Goal: Complete application form: Complete application form

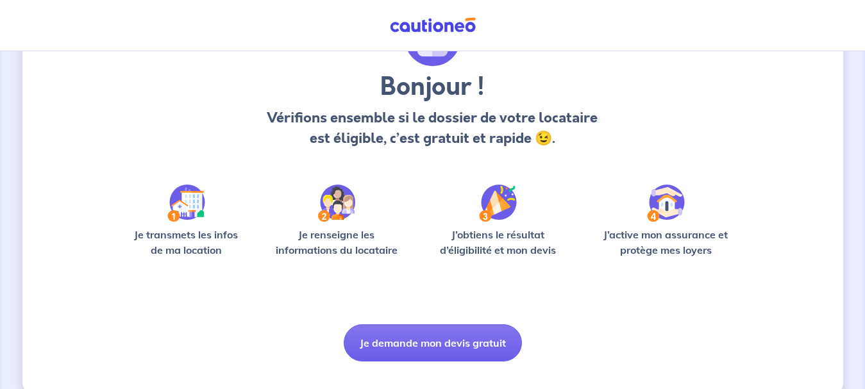
scroll to position [111, 0]
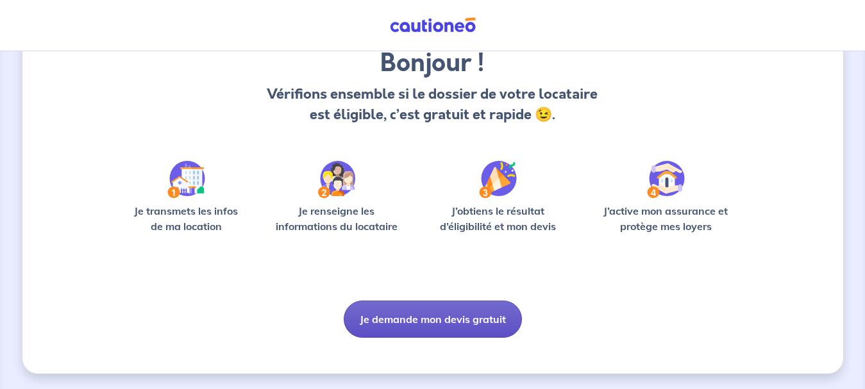
click at [440, 316] on button "Je demande mon devis gratuit" at bounding box center [433, 319] width 178 height 37
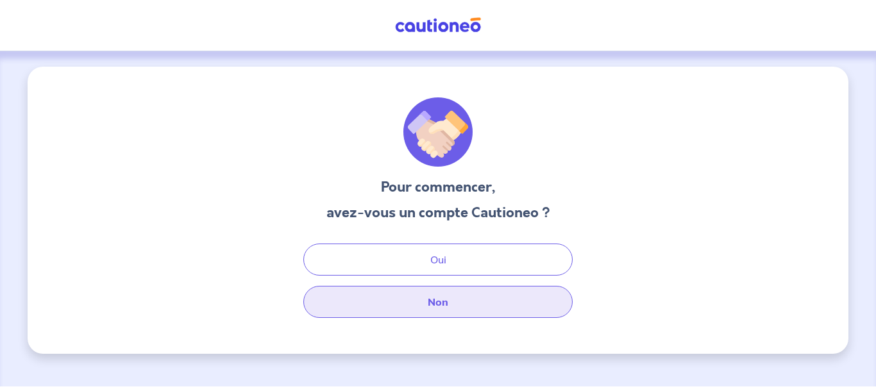
click at [446, 304] on button "Non" at bounding box center [437, 302] width 269 height 32
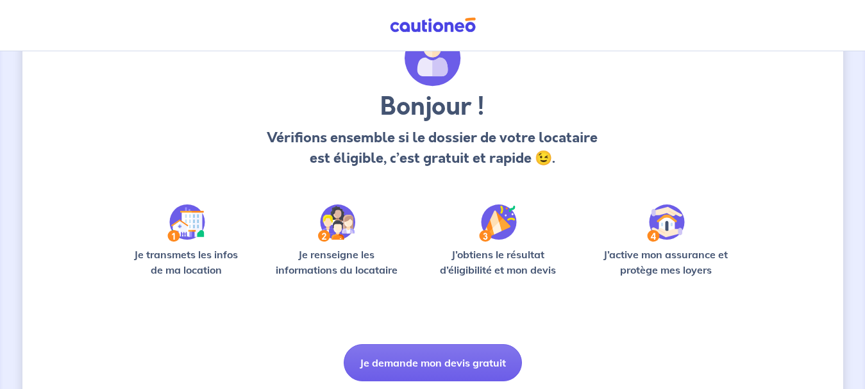
scroll to position [111, 0]
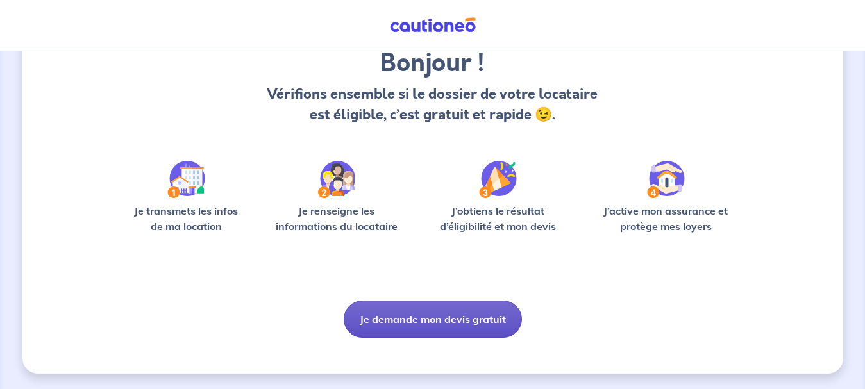
click at [435, 310] on button "Je demande mon devis gratuit" at bounding box center [433, 319] width 178 height 37
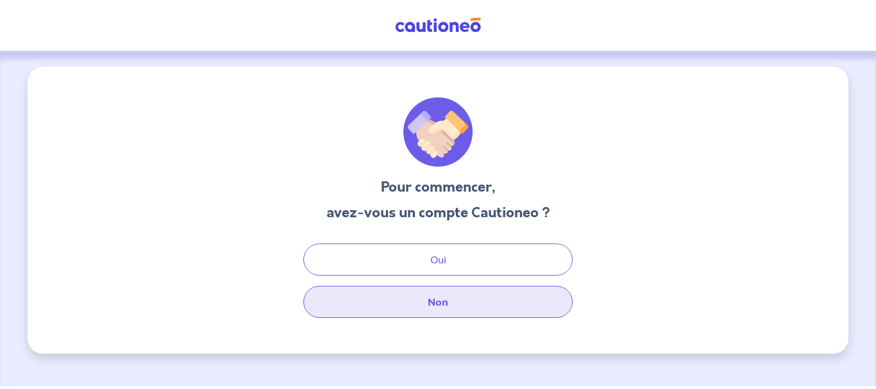
click at [439, 304] on button "Non" at bounding box center [437, 302] width 269 height 32
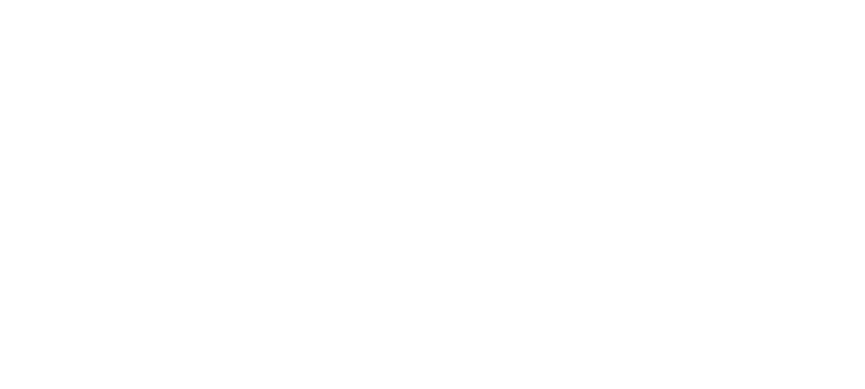
select select "FR"
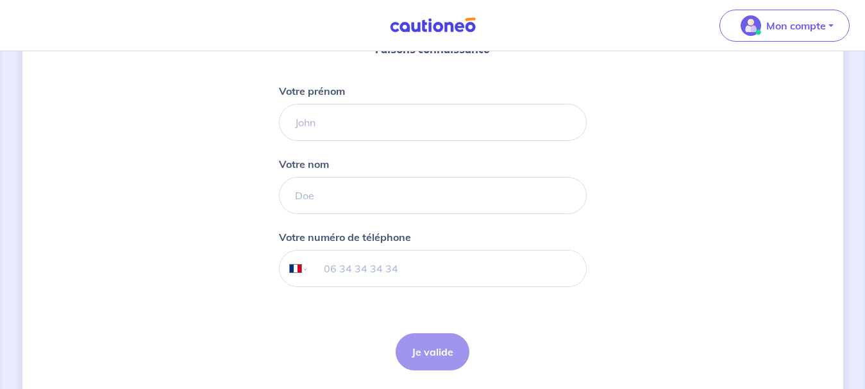
scroll to position [172, 0]
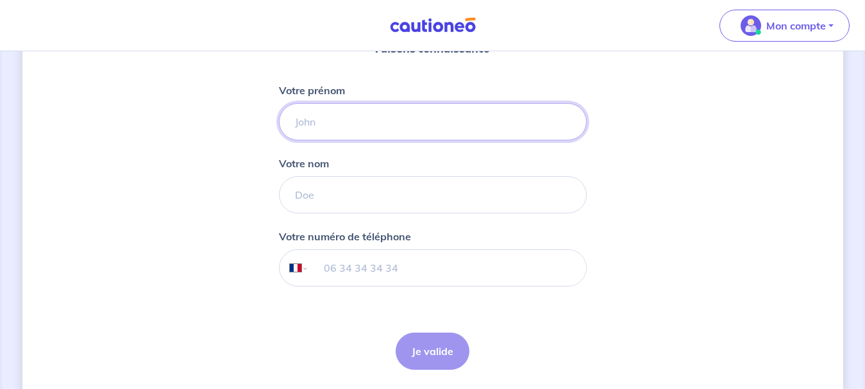
click at [339, 127] on input "Votre prénom" at bounding box center [433, 121] width 308 height 37
type input "NACERA"
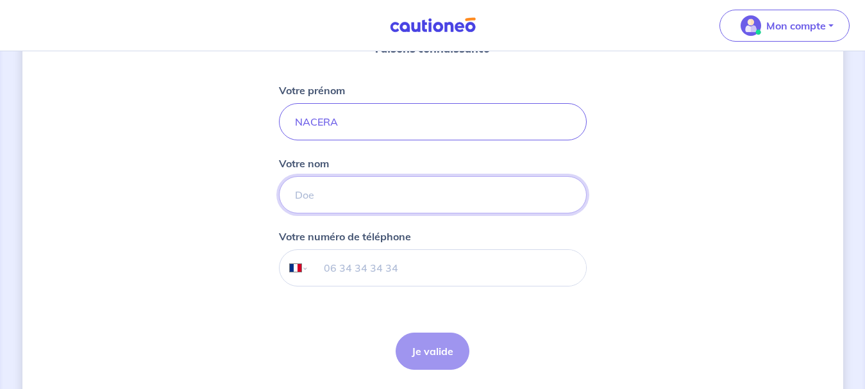
click at [306, 197] on input "Votre nom" at bounding box center [433, 194] width 308 height 37
type input "KADDOUR"
click at [319, 271] on input "tel" at bounding box center [446, 268] width 277 height 36
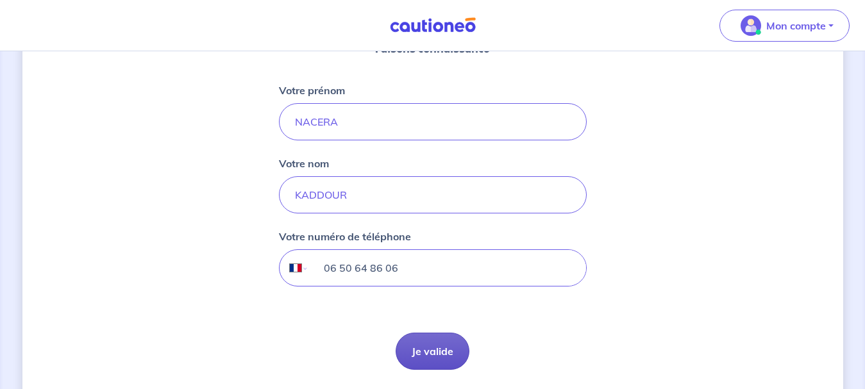
type input "06 50 64 86 06"
click at [433, 349] on button "Je valide" at bounding box center [433, 351] width 74 height 37
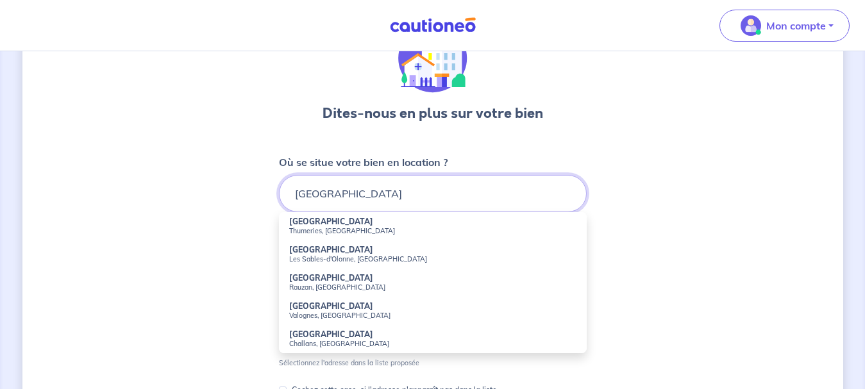
scroll to position [75, 0]
type input "R"
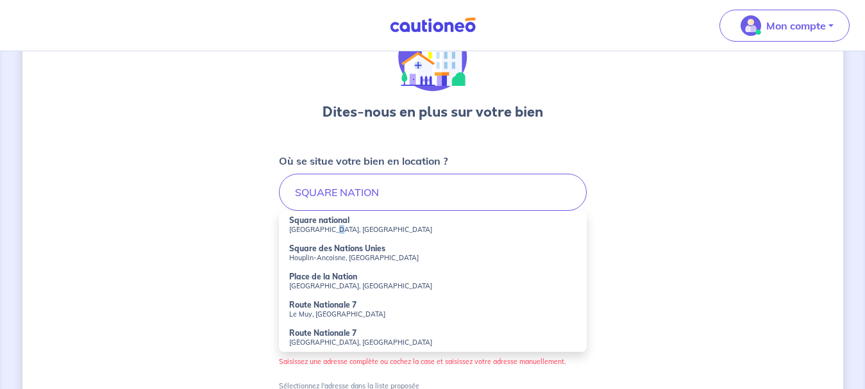
click at [326, 230] on small "Marseille, France" at bounding box center [432, 229] width 287 height 9
type input "Square national, Marseille, France"
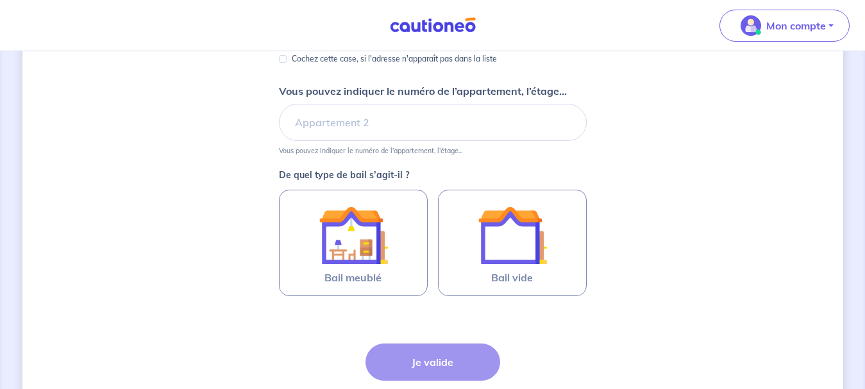
scroll to position [283, 0]
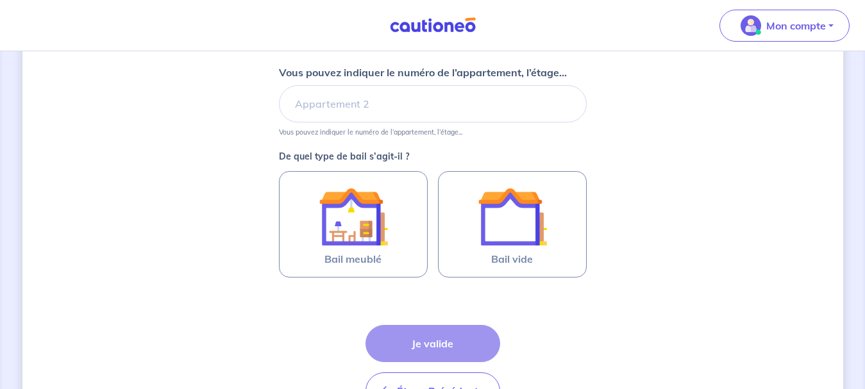
click at [431, 347] on div "Étape Précédente Précédent Je valide Je valide" at bounding box center [432, 367] width 135 height 85
click at [435, 351] on div "Étape Précédente Précédent Je valide Je valide" at bounding box center [432, 367] width 135 height 85
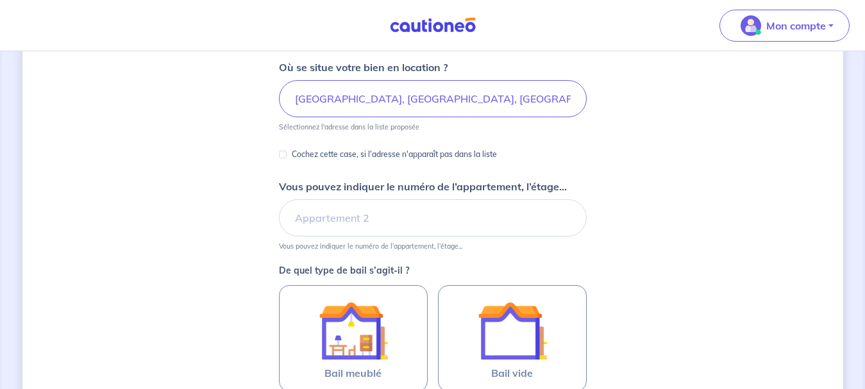
scroll to position [156, 0]
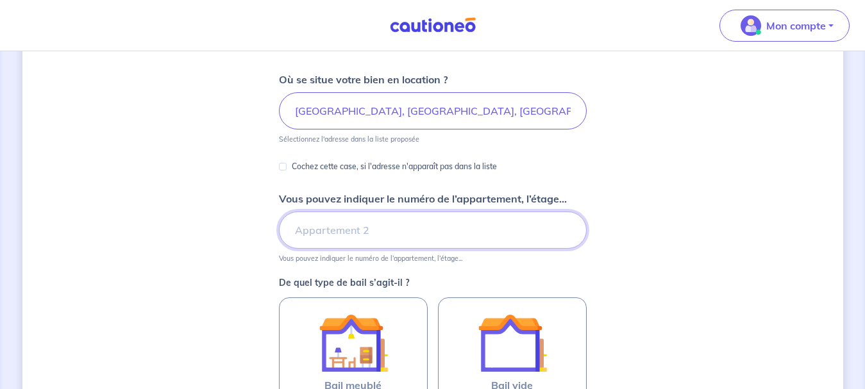
click at [368, 229] on input "Vous pouvez indiquer le numéro de l’appartement, l’étage..." at bounding box center [433, 230] width 308 height 37
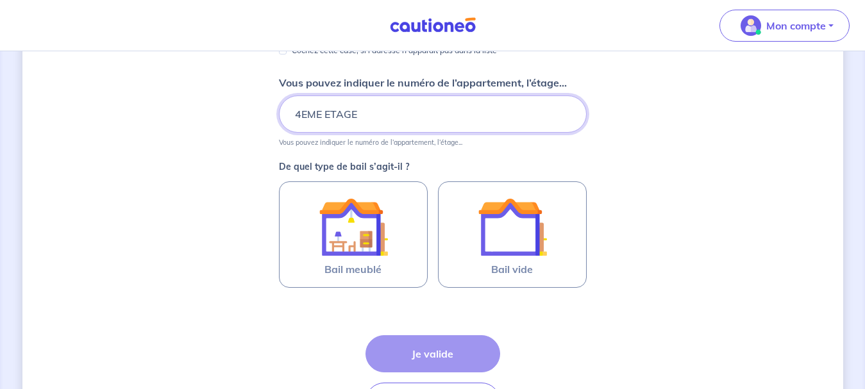
scroll to position [315, 0]
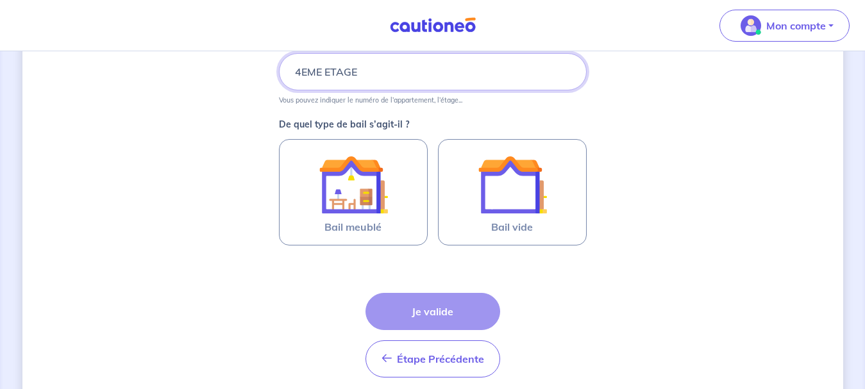
type input "4EME ETAGE"
click at [429, 318] on div "Étape Précédente Précédent Je valide Je valide" at bounding box center [432, 335] width 135 height 85
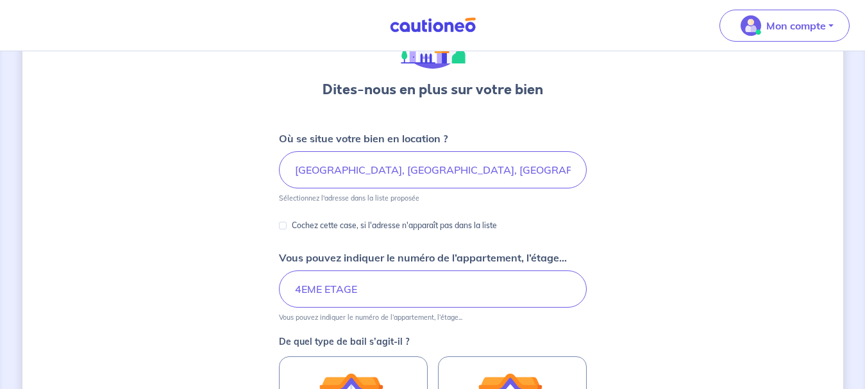
scroll to position [99, 0]
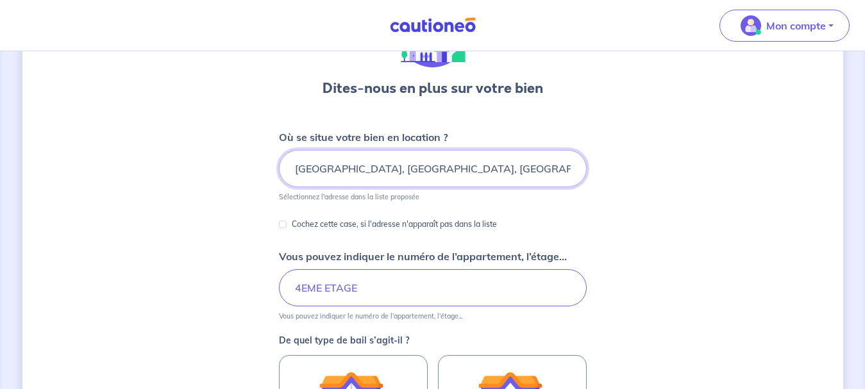
click at [457, 167] on input "Square national, Marseille, France" at bounding box center [433, 168] width 308 height 37
click at [281, 224] on input "Cochez cette case, si l'adresse n'apparaît pas dans la liste" at bounding box center [283, 225] width 8 height 8
checkbox input "true"
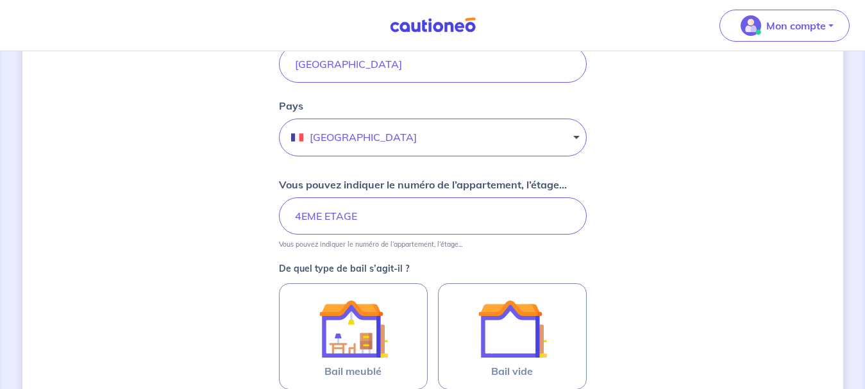
scroll to position [387, 0]
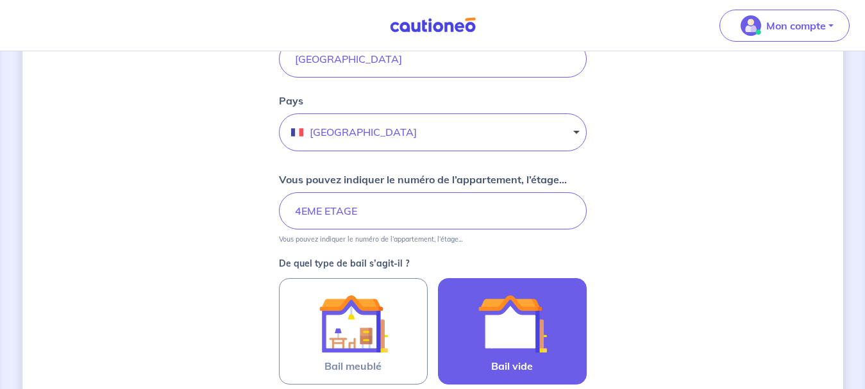
click at [532, 328] on img at bounding box center [512, 323] width 69 height 69
click at [0, 0] on input "Bail vide" at bounding box center [0, 0] width 0 height 0
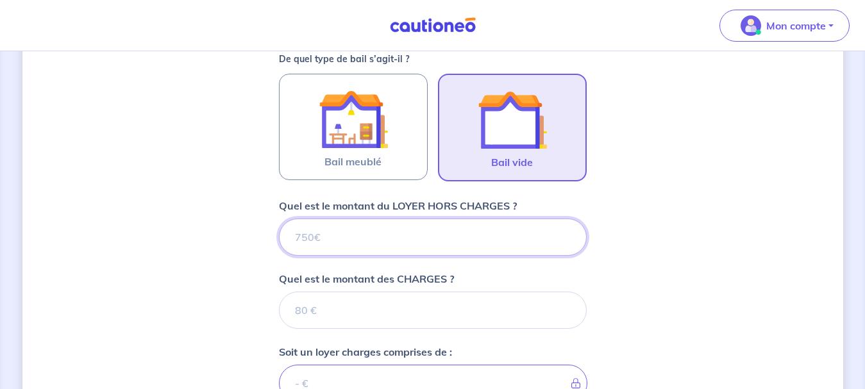
scroll to position [633, 0]
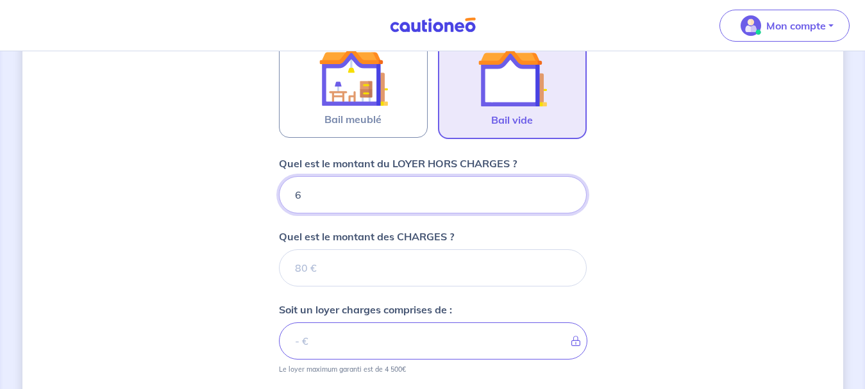
type input "62"
type input "620"
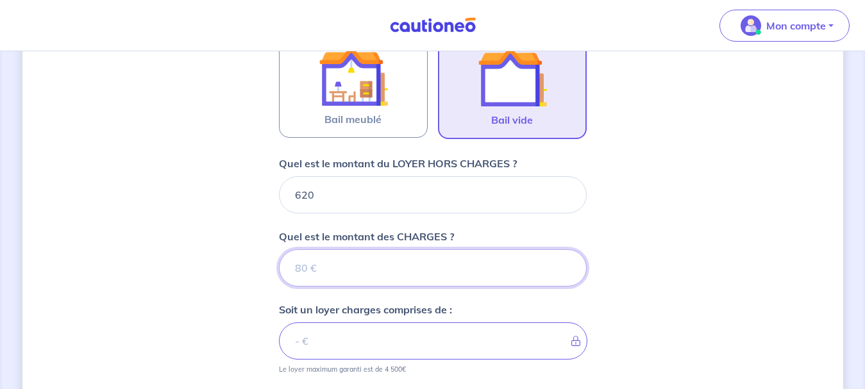
click at [324, 266] on input "Quel est le montant des CHARGES ?" at bounding box center [433, 267] width 308 height 37
type input "1"
type input "621"
type input "100"
type input "720"
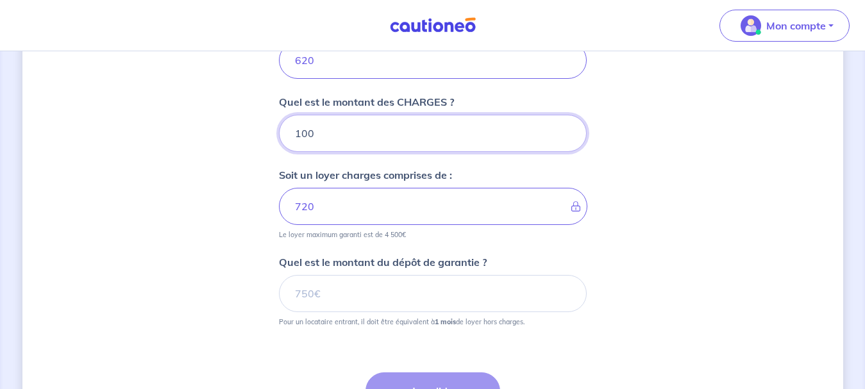
scroll to position [826, 0]
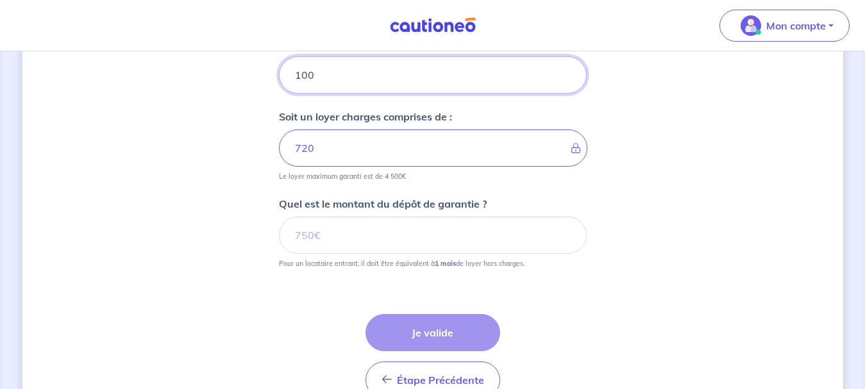
type input "100"
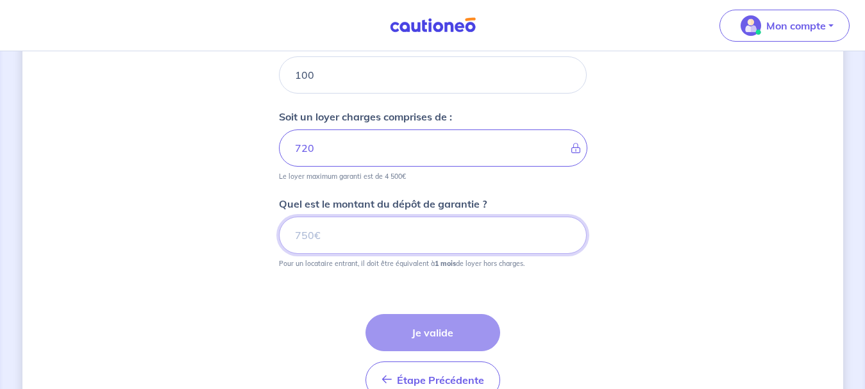
click at [335, 238] on input "Quel est le montant du dépôt de garantie ?" at bounding box center [433, 235] width 308 height 37
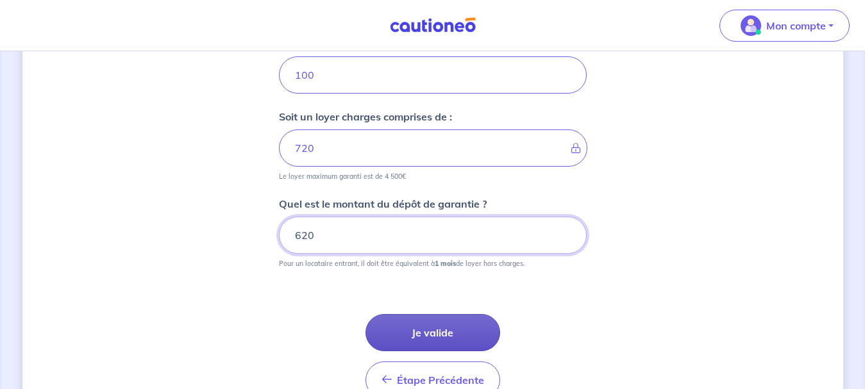
type input "620"
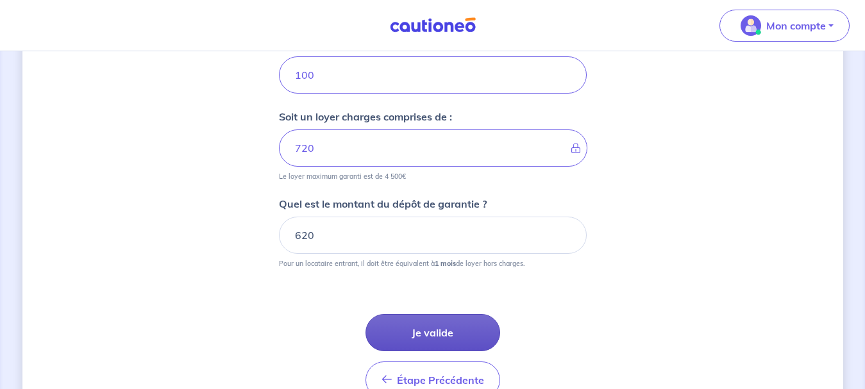
click at [427, 333] on button "Je valide" at bounding box center [432, 332] width 135 height 37
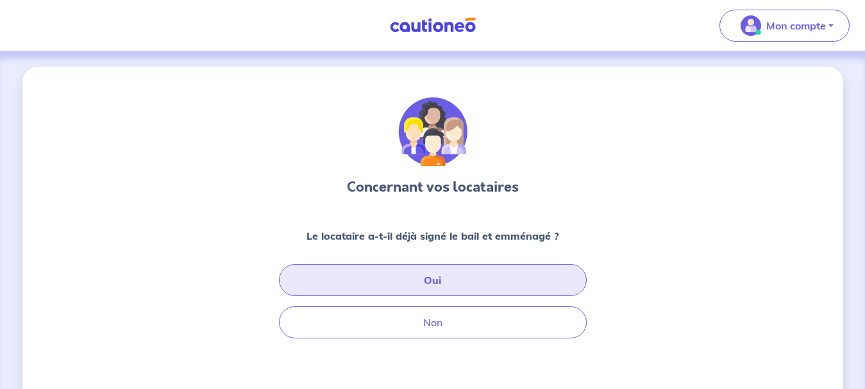
click at [435, 282] on button "Oui" at bounding box center [433, 280] width 308 height 32
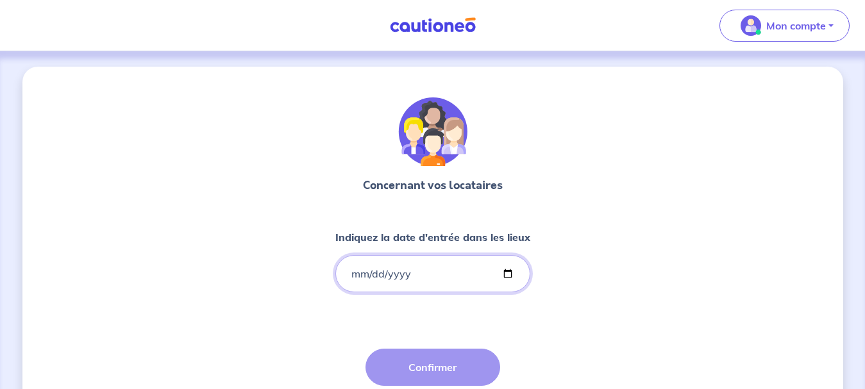
click at [354, 277] on input "Indiquez la date d'entrée dans les lieux" at bounding box center [432, 273] width 195 height 37
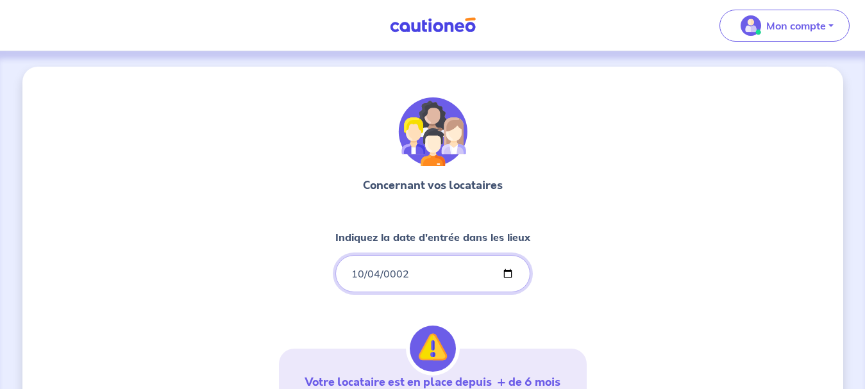
type input "0029-10-04"
type input "0025-10-04"
click at [354, 277] on input "0025-10-04" at bounding box center [432, 273] width 195 height 37
type input "2025-10-04"
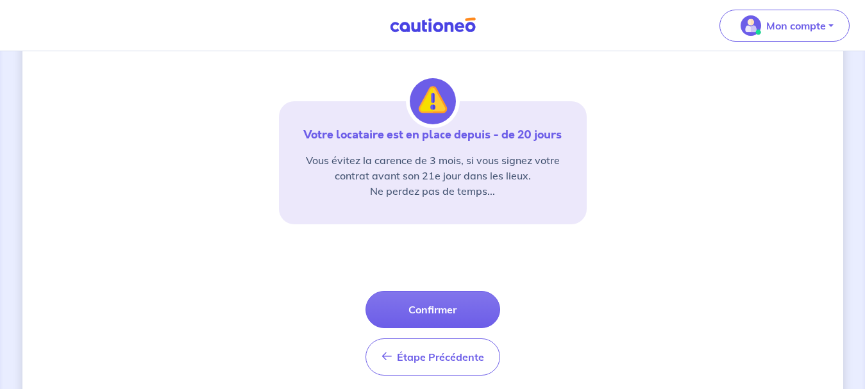
scroll to position [250, 0]
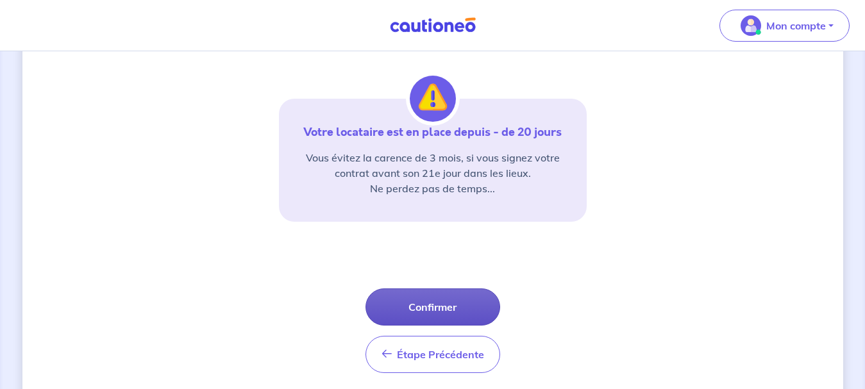
click at [442, 305] on button "Confirmer" at bounding box center [432, 307] width 135 height 37
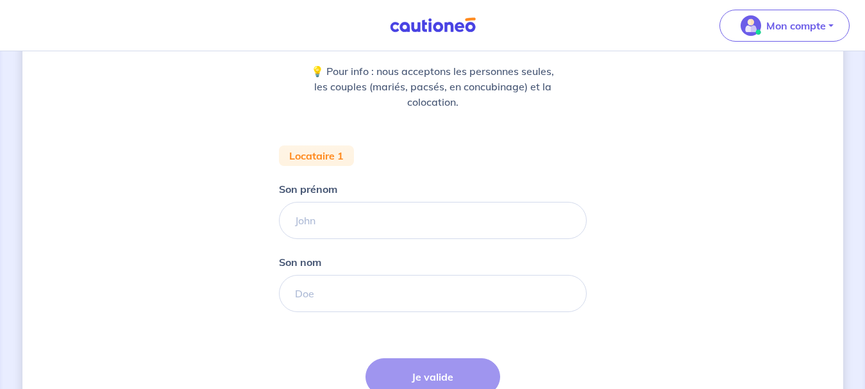
scroll to position [189, 0]
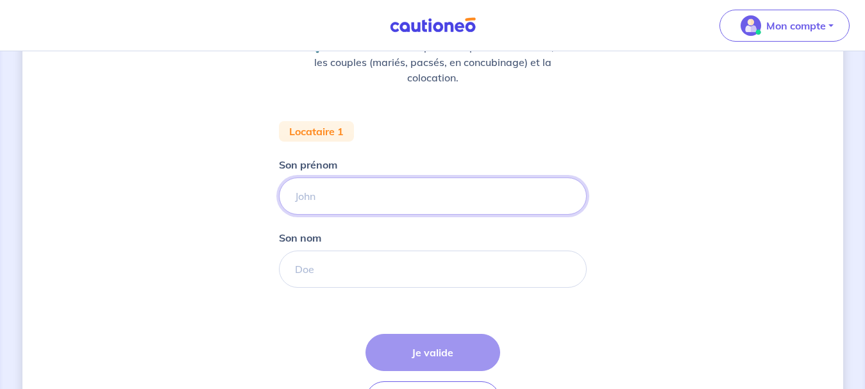
click at [328, 197] on input "Son prénom" at bounding box center [433, 196] width 308 height 37
type input "FFFFFF"
click at [314, 271] on input "Son nom" at bounding box center [433, 269] width 308 height 37
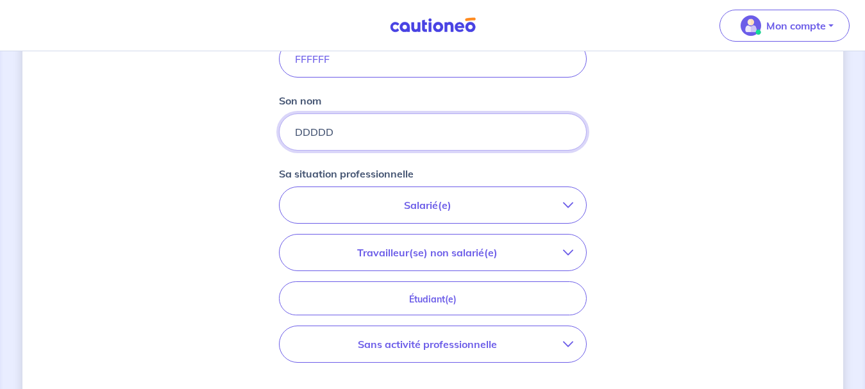
scroll to position [332, 0]
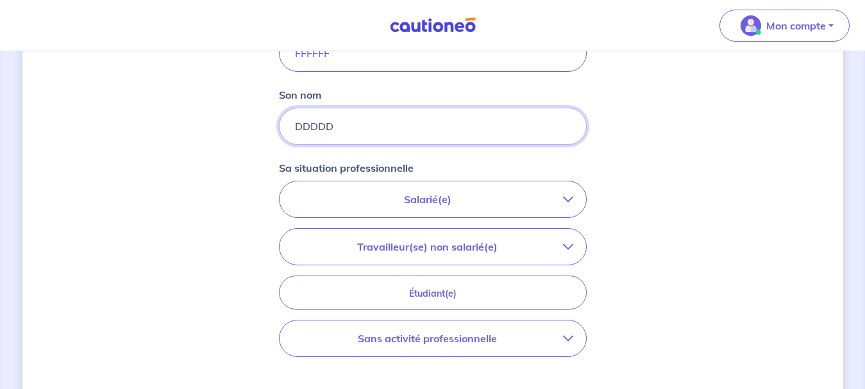
type input "DDDDD"
click at [462, 201] on p "Salarié(e)" at bounding box center [427, 199] width 271 height 15
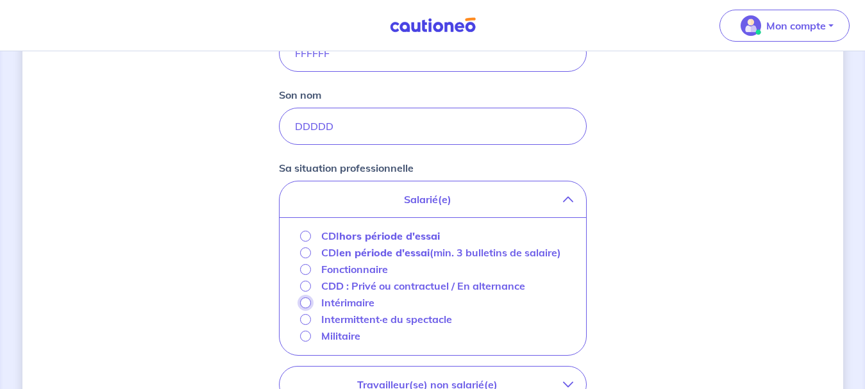
click at [305, 308] on input "Intérimaire" at bounding box center [305, 302] width 11 height 11
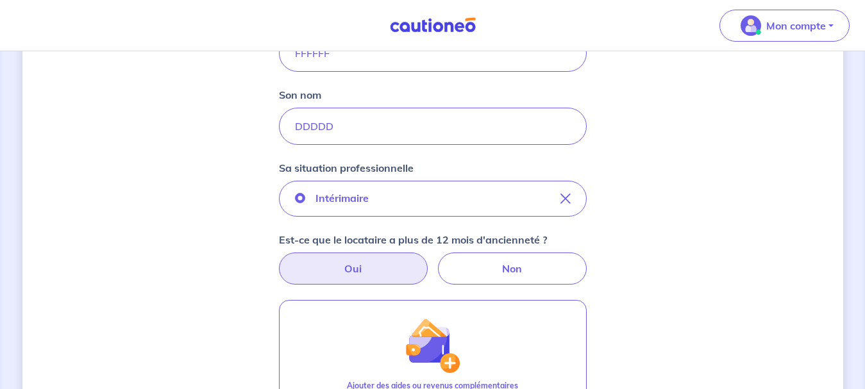
click at [360, 275] on label "Oui" at bounding box center [353, 269] width 149 height 32
click at [428, 261] on input "Oui" at bounding box center [432, 257] width 8 height 8
radio input "true"
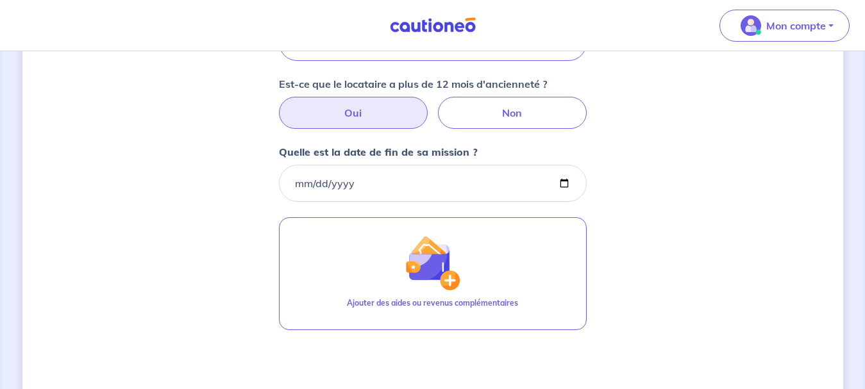
scroll to position [495, 0]
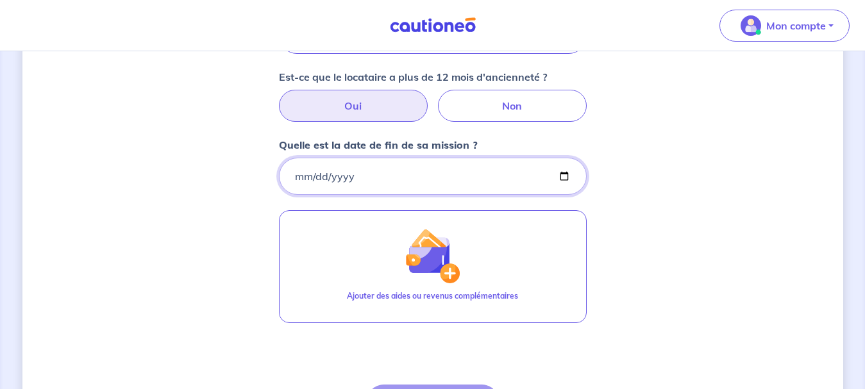
click at [296, 175] on input "Quelle est la date de fin de sa mission ?" at bounding box center [433, 176] width 308 height 37
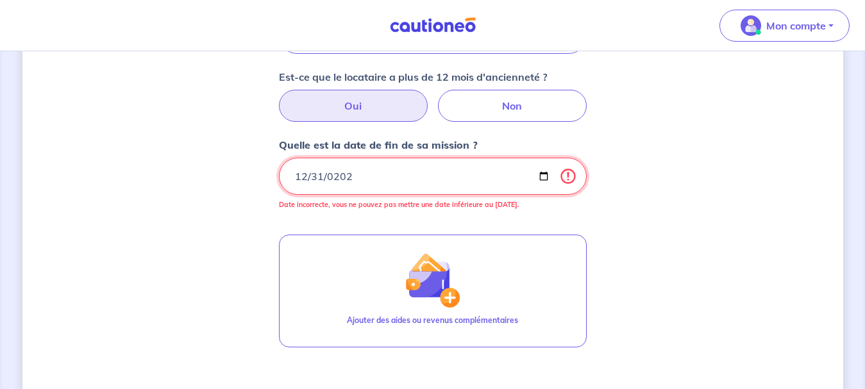
type input "2025-12-31"
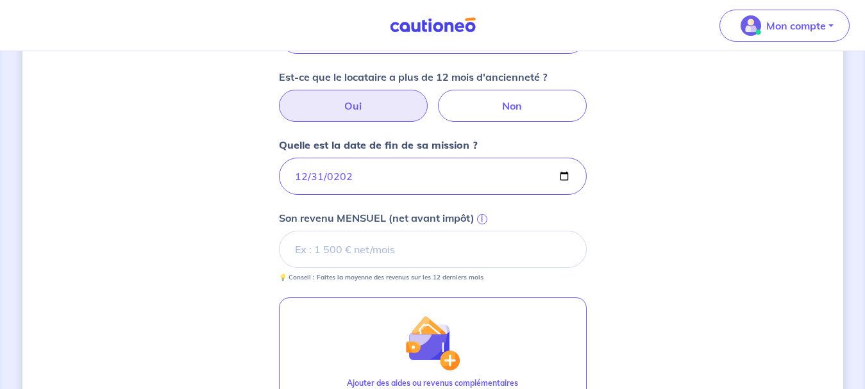
click at [326, 248] on input "Son revenu MENSUEL (net avant impôt) i" at bounding box center [433, 249] width 308 height 37
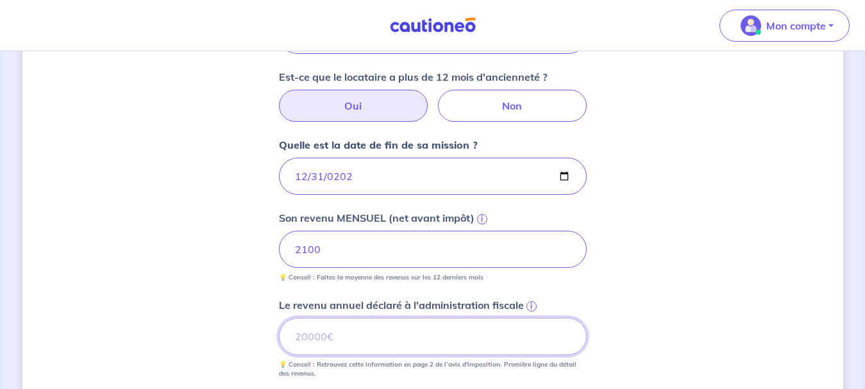
click at [322, 335] on input "Le revenu annuel déclaré à l'administration fiscale i" at bounding box center [433, 336] width 308 height 37
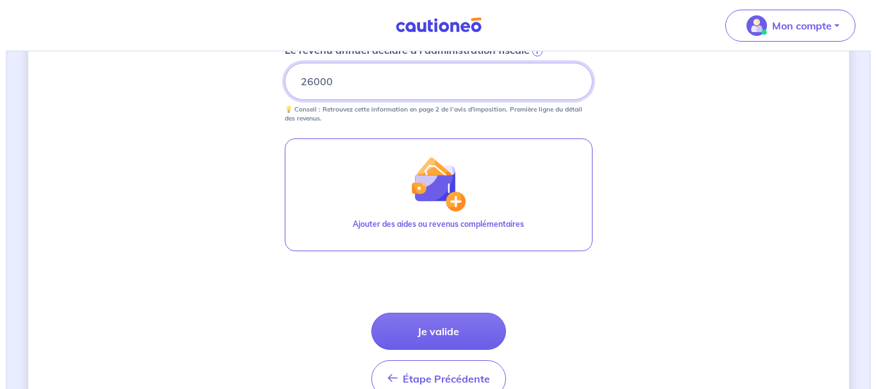
scroll to position [755, 0]
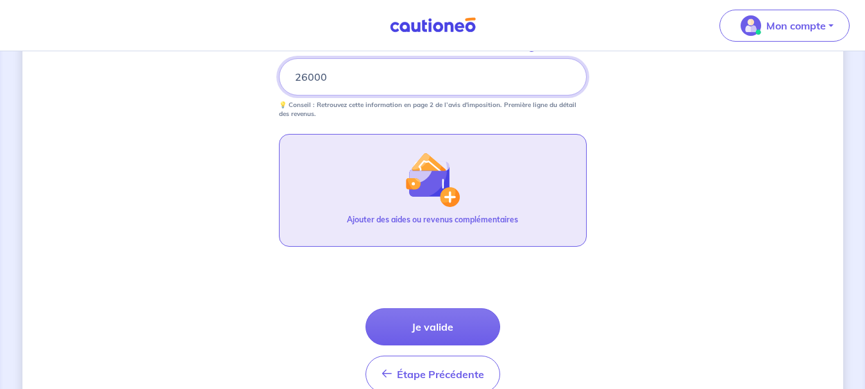
type input "26000"
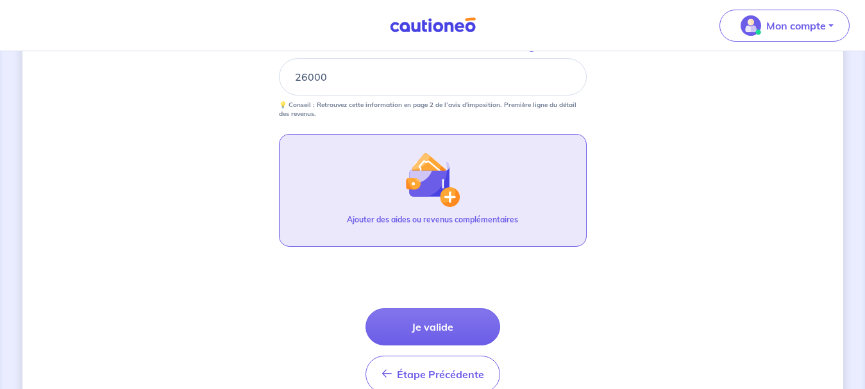
click at [385, 183] on button "Ajouter des aides ou revenus complémentaires" at bounding box center [433, 190] width 308 height 113
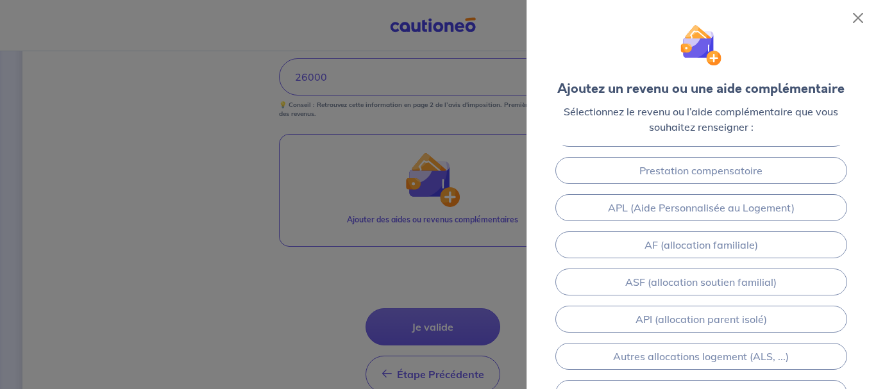
scroll to position [113, 0]
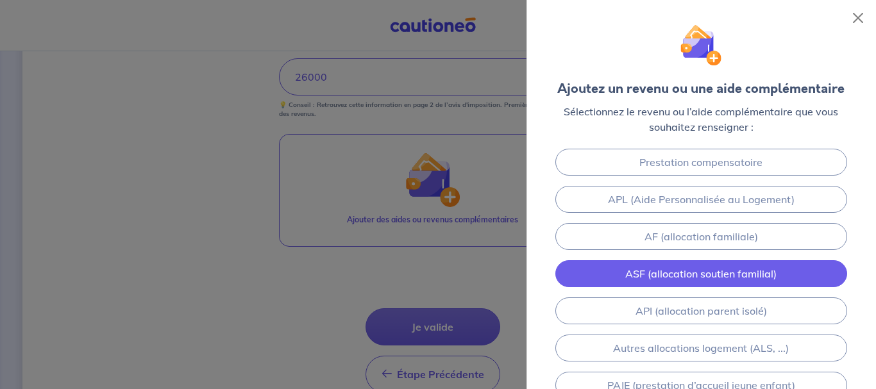
click at [709, 277] on link "ASF (allocation soutien familial)" at bounding box center [700, 273] width 291 height 27
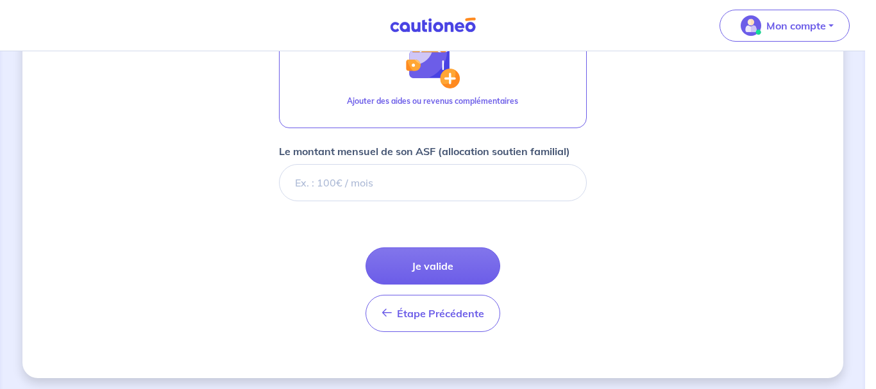
scroll to position [878, 0]
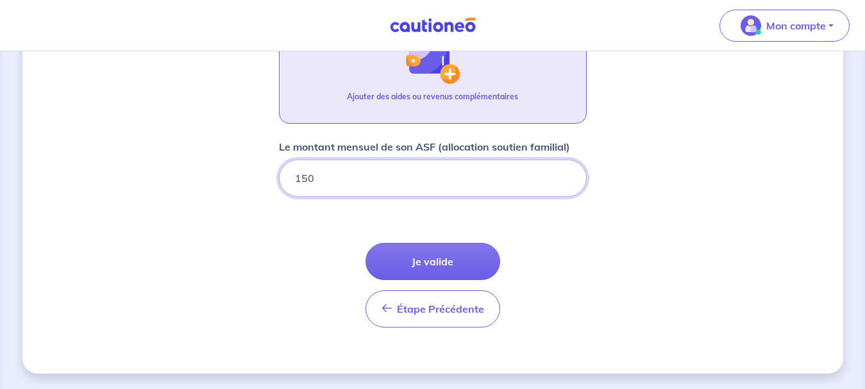
type input "150"
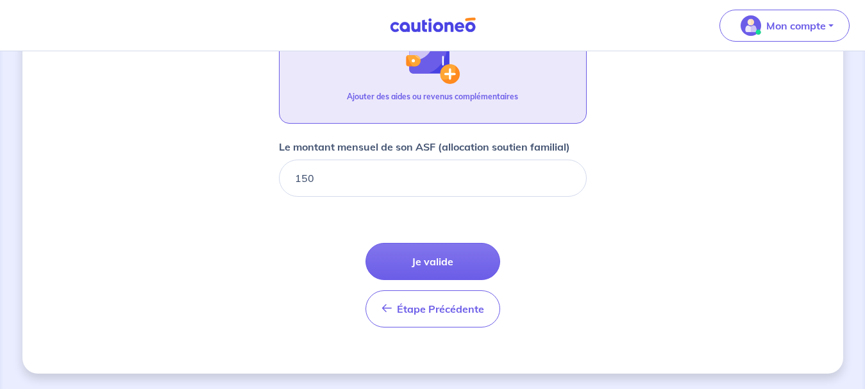
click at [435, 79] on img "button" at bounding box center [432, 56] width 55 height 55
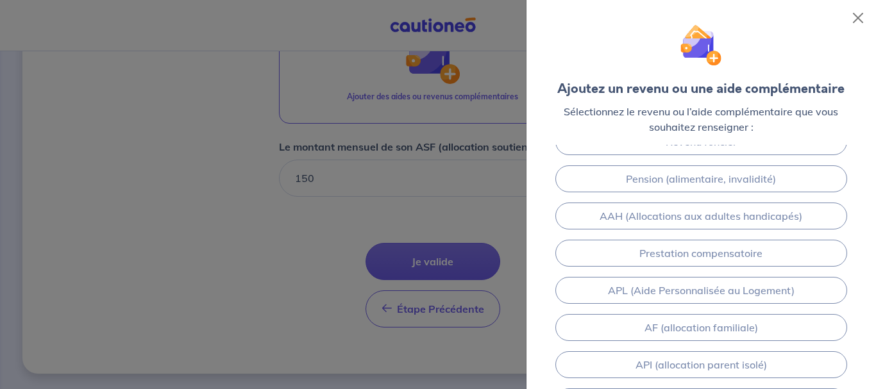
scroll to position [27, 0]
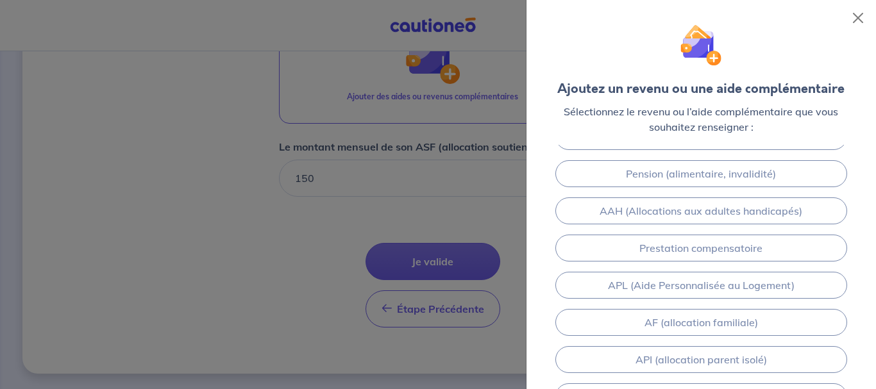
click at [714, 299] on div "Revenu foncier Pension (alimentaire, invalidité) AAH (Allocations aux adultes h…" at bounding box center [700, 359] width 349 height 483
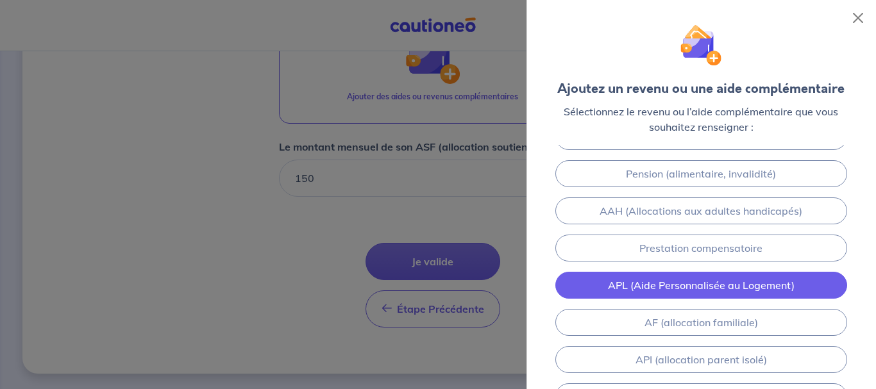
click at [625, 279] on link "APL (Aide Personnalisée au Logement)" at bounding box center [700, 285] width 291 height 27
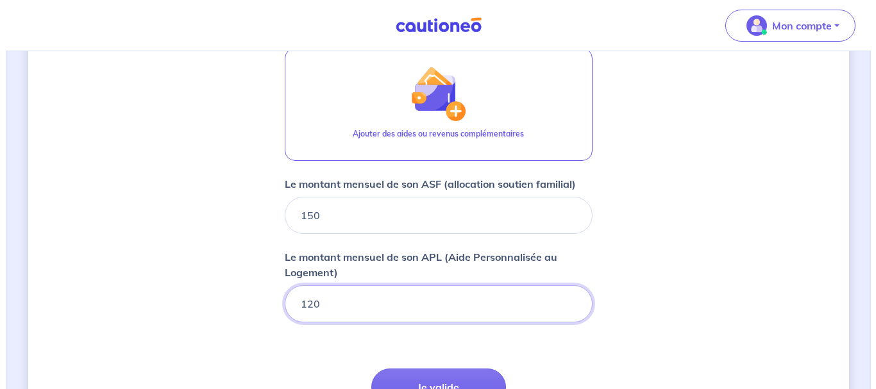
scroll to position [833, 0]
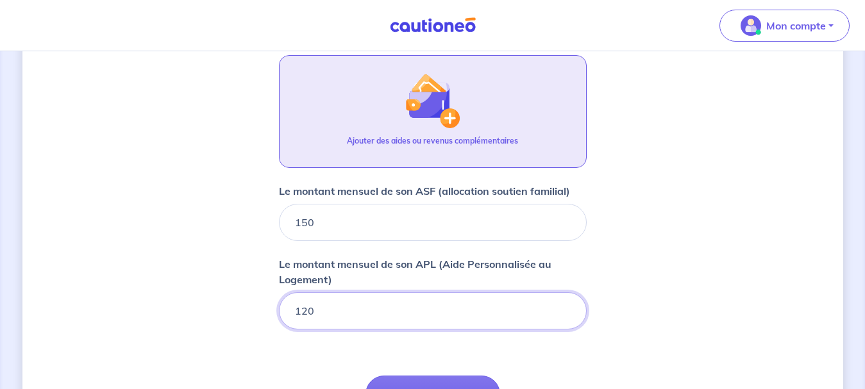
type input "120"
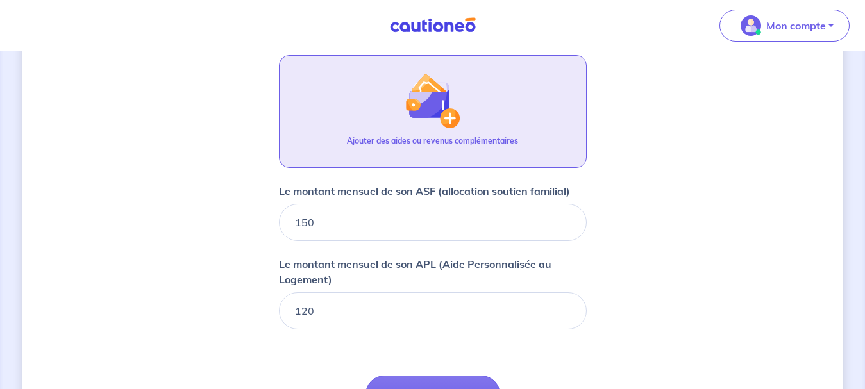
click at [449, 139] on p "Ajouter des aides ou revenus complémentaires" at bounding box center [432, 141] width 171 height 12
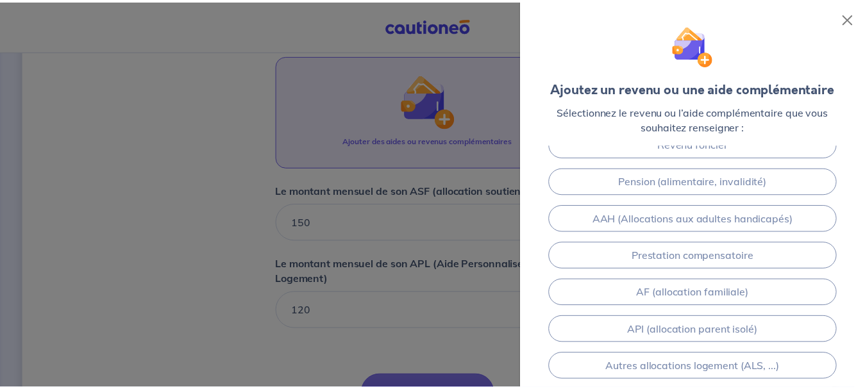
scroll to position [0, 0]
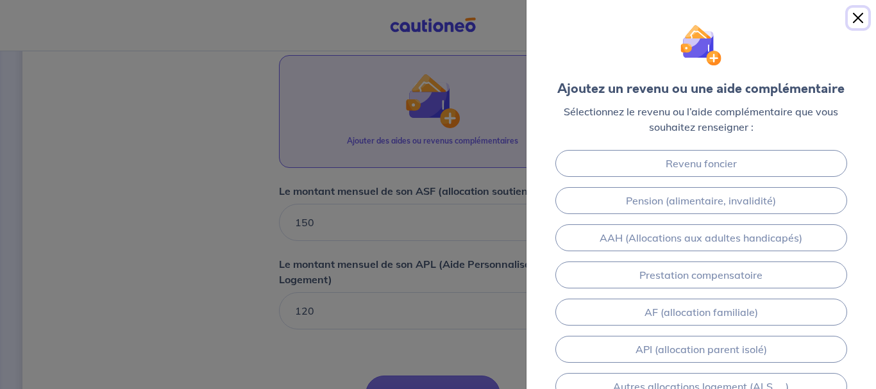
click at [857, 19] on button "Close" at bounding box center [858, 18] width 21 height 21
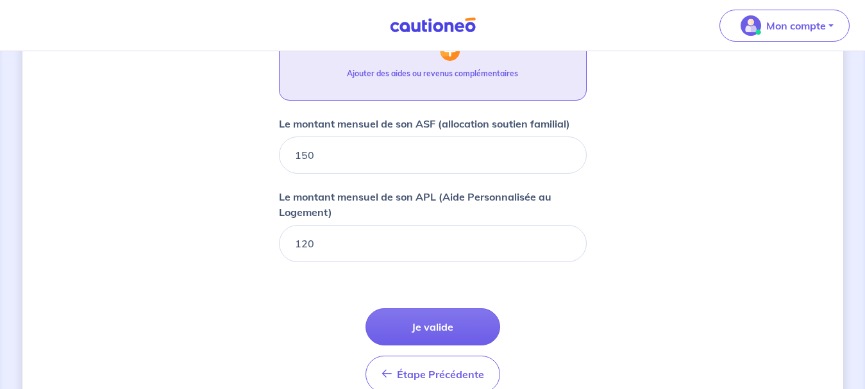
scroll to position [966, 0]
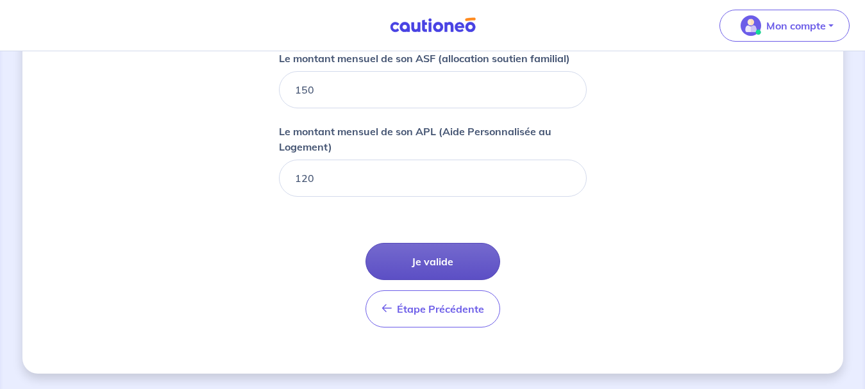
click at [407, 257] on button "Je valide" at bounding box center [432, 261] width 135 height 37
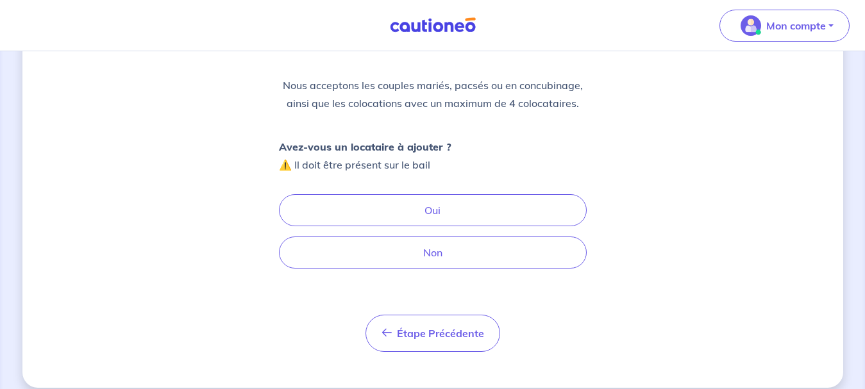
scroll to position [155, 0]
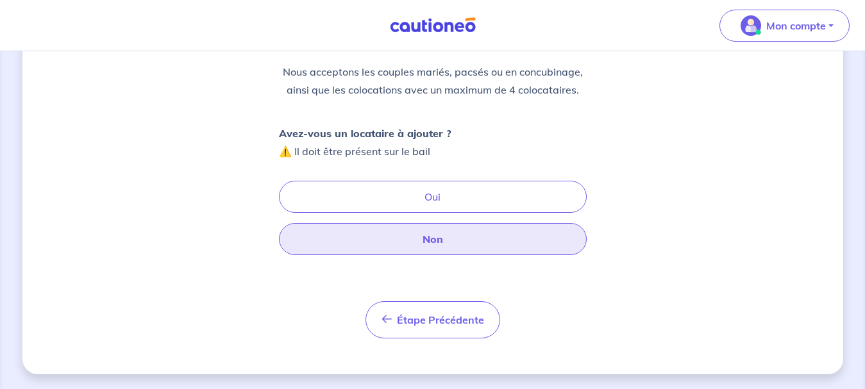
click at [417, 243] on button "Non" at bounding box center [433, 239] width 308 height 32
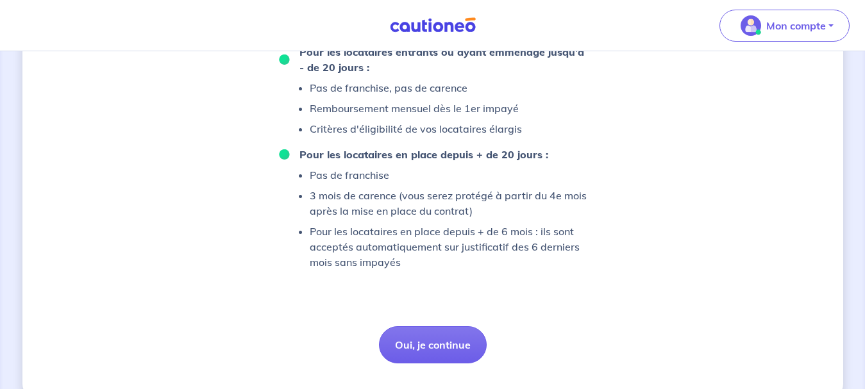
scroll to position [953, 0]
